Goal: Task Accomplishment & Management: Use online tool/utility

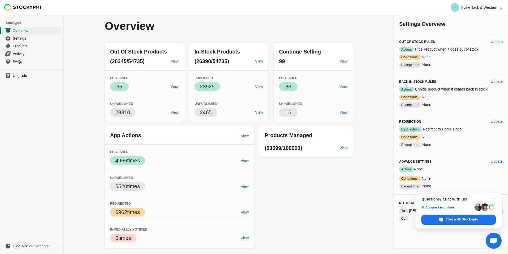
click at [177, 86] on link "View" at bounding box center [175, 87] width 12 height 10
click at [249, 162] on span "View" at bounding box center [245, 160] width 8 height 4
click at [249, 212] on span "View" at bounding box center [245, 212] width 8 height 4
click at [321, 201] on div "Out Of Stock Products (28345/54735) View Published Success 35 View Unpublished …" at bounding box center [226, 142] width 254 height 209
click at [21, 53] on span "Activity" at bounding box center [37, 53] width 48 height 5
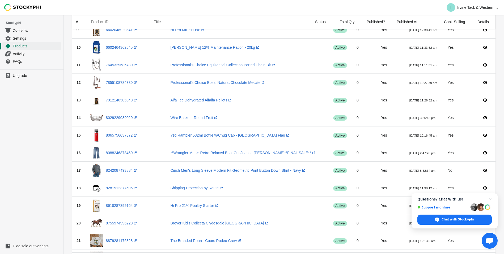
scroll to position [186, 0]
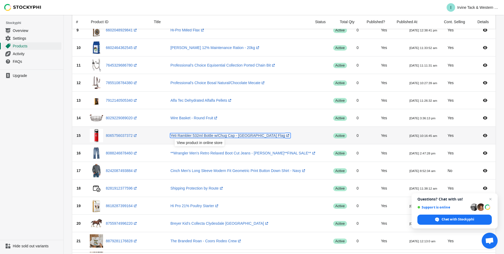
click at [207, 137] on link "Yeti Rambler 532ml Bottle w/Chug Cap - Canada Flag (opens a new window)" at bounding box center [230, 135] width 120 height 4
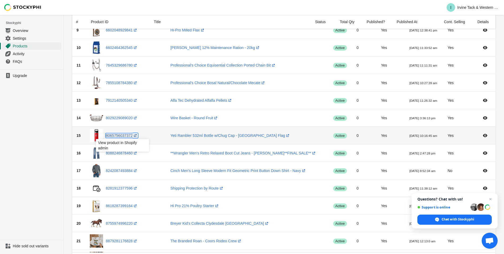
click at [126, 135] on link "8065756037372 (opens a new window)" at bounding box center [122, 135] width 32 height 4
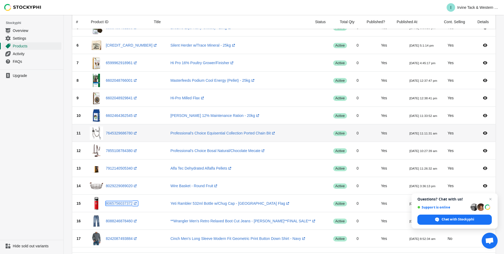
scroll to position [0, 0]
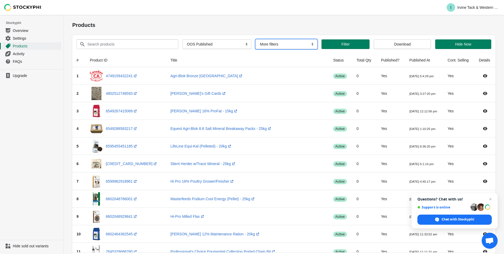
click at [271, 45] on select "More filters Delayed product hide" at bounding box center [287, 44] width 62 height 10
click at [270, 22] on h1 "Products" at bounding box center [284, 24] width 424 height 7
click at [342, 43] on span "Filter" at bounding box center [346, 44] width 8 height 4
click at [19, 45] on span "Products" at bounding box center [37, 45] width 48 height 5
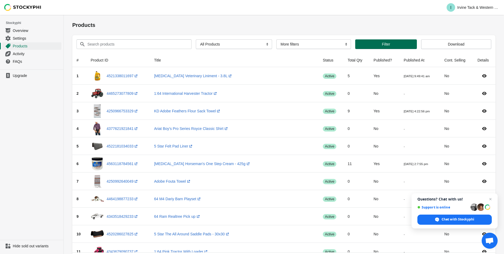
click at [375, 45] on span "Filter" at bounding box center [386, 44] width 53 height 4
click at [238, 43] on select "All Products InStock InStock Published InStock Un-Published OOS OOS Published O…" at bounding box center [234, 44] width 76 height 10
select select "has_no_image_published"
click at [196, 39] on select "All Products InStock InStock Published InStock Un-Published OOS OOS Published O…" at bounding box center [234, 44] width 76 height 10
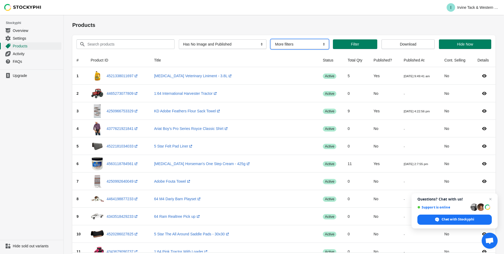
click at [315, 45] on select "More filters Delayed product hide" at bounding box center [300, 44] width 58 height 10
click at [317, 24] on h1 "Products" at bounding box center [284, 24] width 424 height 7
click at [361, 46] on span "Filter" at bounding box center [355, 44] width 36 height 4
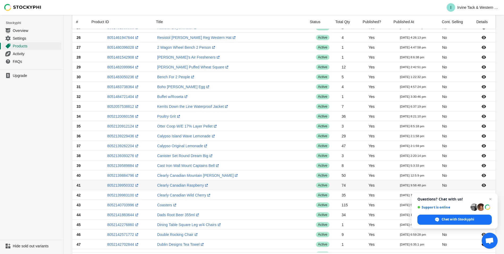
scroll to position [331, 0]
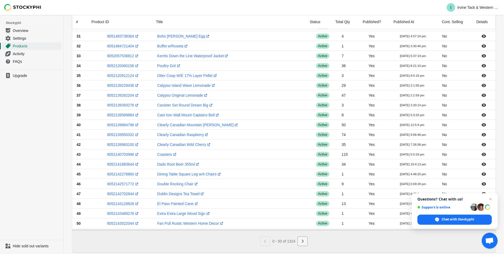
click at [300, 238] on icon "Next" at bounding box center [302, 240] width 5 height 5
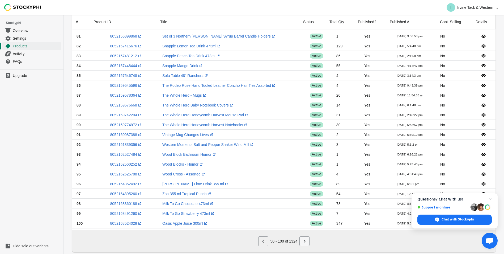
click at [304, 238] on icon "Next" at bounding box center [304, 240] width 5 height 5
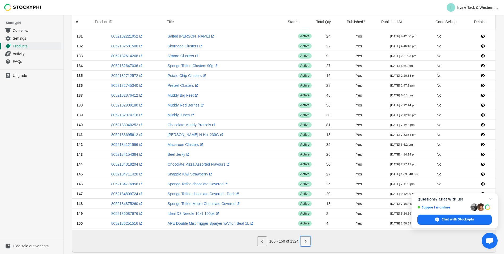
drag, startPoint x: 306, startPoint y: 229, endPoint x: 305, endPoint y: 232, distance: 3.5
click at [306, 238] on icon "Next" at bounding box center [305, 240] width 5 height 5
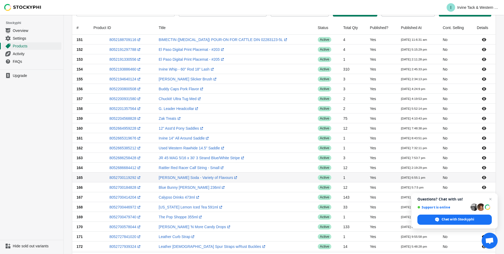
scroll to position [0, 0]
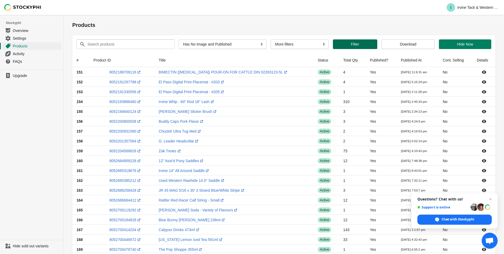
click at [358, 43] on span "Filter" at bounding box center [355, 44] width 36 height 4
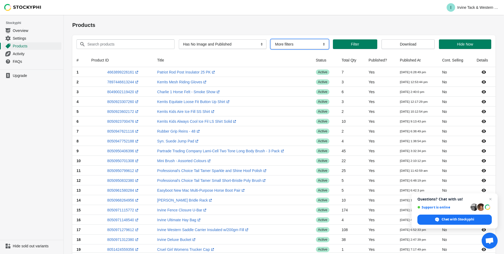
click at [299, 44] on select "More filters Delayed product hide" at bounding box center [300, 44] width 58 height 10
click at [238, 58] on th "Title" at bounding box center [232, 60] width 159 height 14
click at [407, 43] on span "Download" at bounding box center [408, 44] width 16 height 4
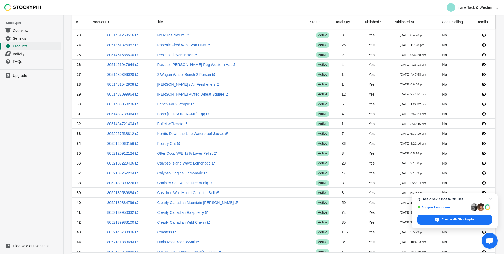
scroll to position [331, 0]
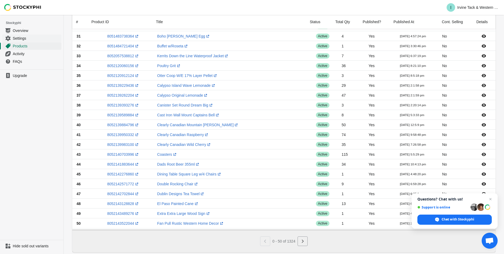
click at [18, 39] on span "Settings" at bounding box center [37, 38] width 48 height 5
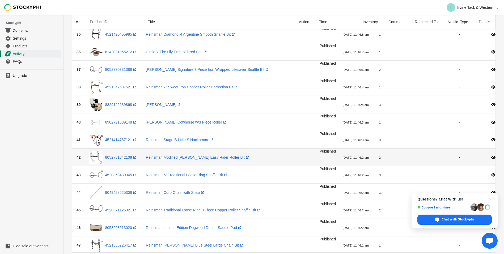
scroll to position [730, 0]
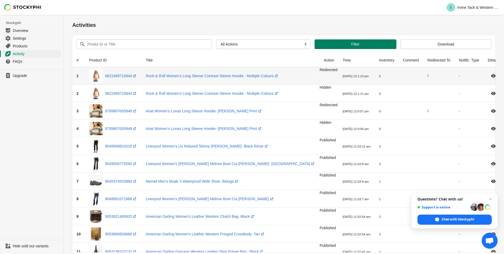
click at [320, 69] on span "Redirected" at bounding box center [329, 70] width 18 height 4
click at [488, 76] on span at bounding box center [493, 75] width 11 height 5
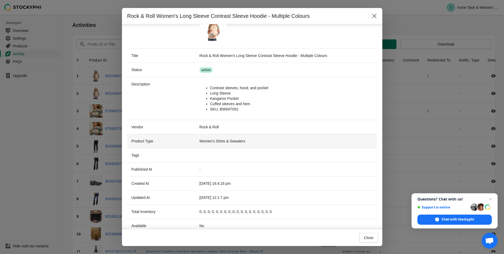
scroll to position [53, 0]
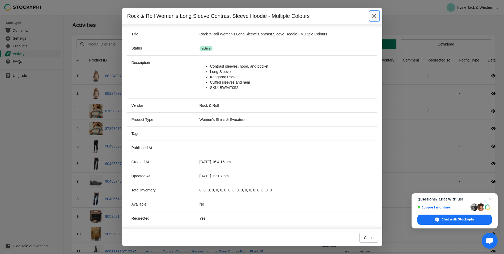
click at [372, 17] on icon "Close" at bounding box center [374, 15] width 5 height 5
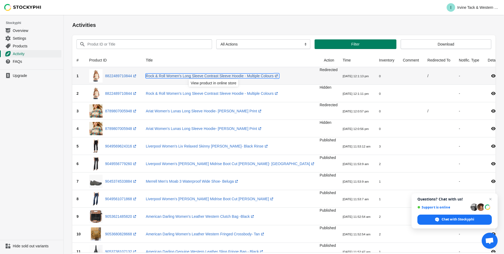
click at [192, 77] on link "Rock & Roll Women's Long Sleeve Contrast Sleeve Hoodie - Multiple Colours (open…" at bounding box center [212, 76] width 133 height 4
